Goal: Find contact information: Find contact information

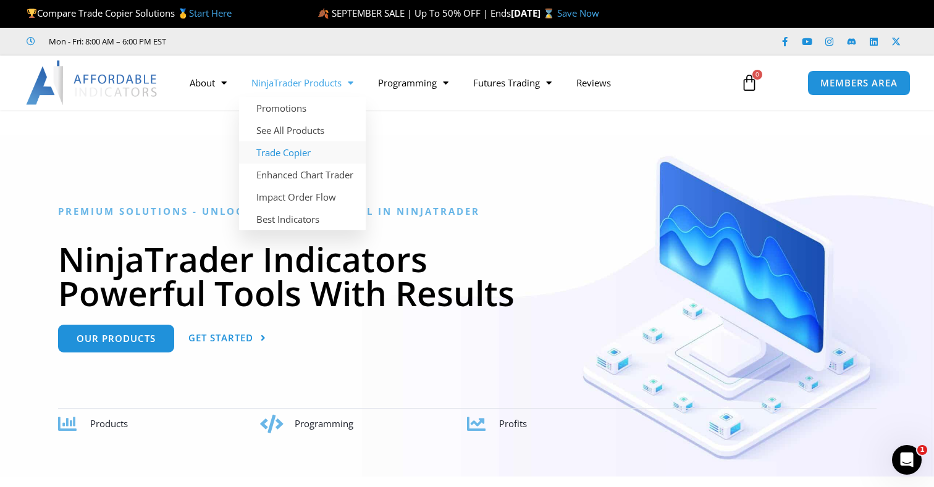
click at [281, 146] on link "Trade Copier" at bounding box center [302, 152] width 127 height 22
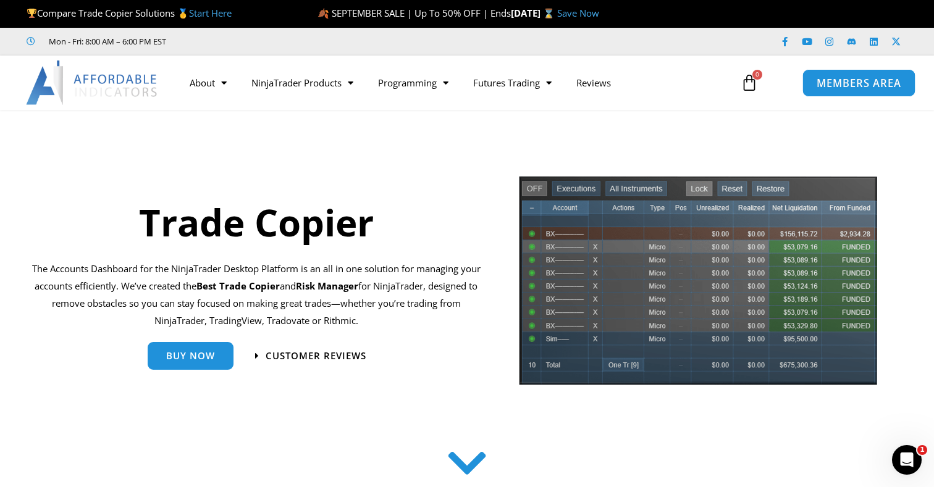
click at [838, 83] on span "MEMBERS AREA" at bounding box center [858, 83] width 85 height 10
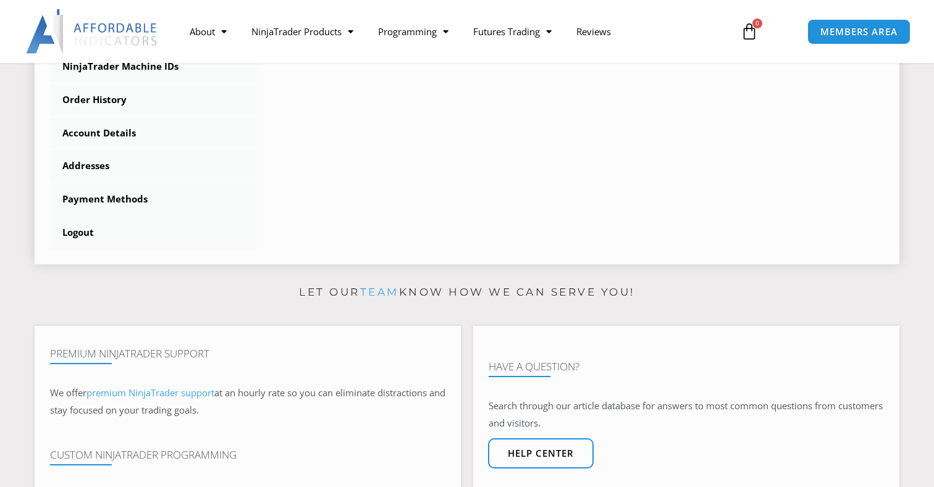
scroll to position [490, 0]
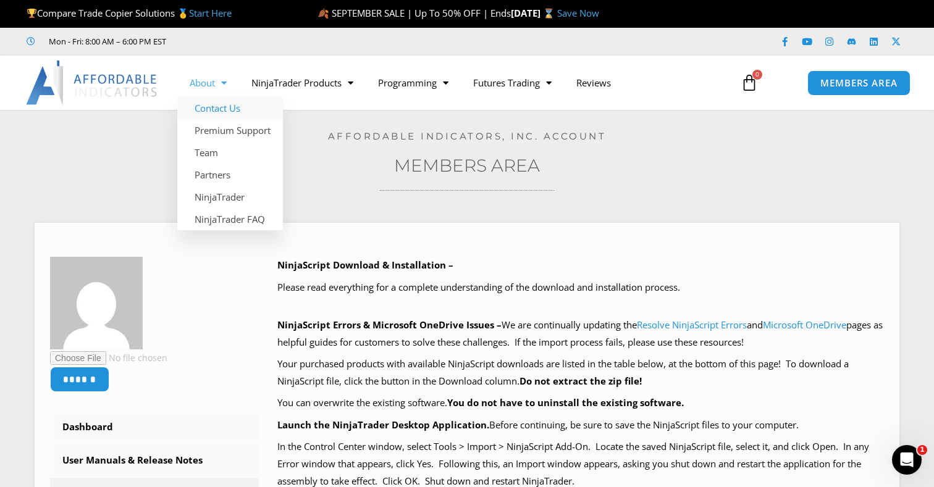
click at [224, 108] on link "Contact Us" at bounding box center [230, 108] width 106 height 22
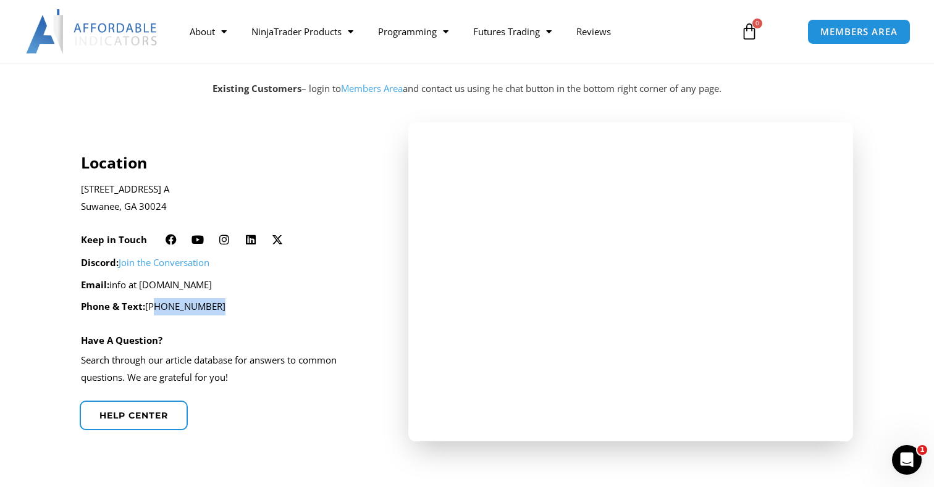
drag, startPoint x: 149, startPoint y: 301, endPoint x: 210, endPoint y: 308, distance: 61.0
click at [210, 308] on p "Phone & Text: [PHONE_NUMBER]" at bounding box center [228, 306] width 295 height 17
copy p "[PHONE_NUMBER]"
